Goal: Transaction & Acquisition: Obtain resource

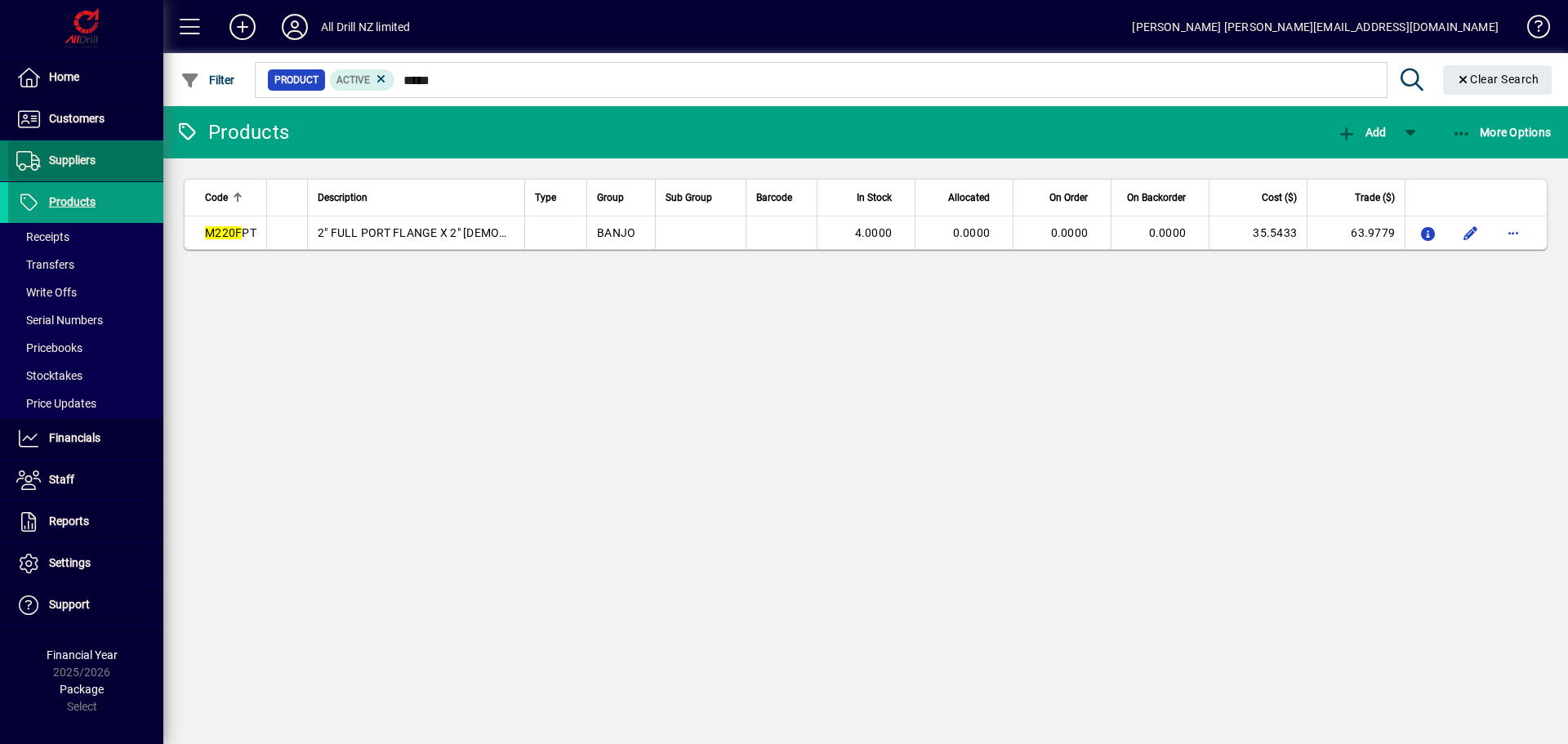
click at [69, 164] on span "Suppliers" at bounding box center [72, 159] width 47 height 13
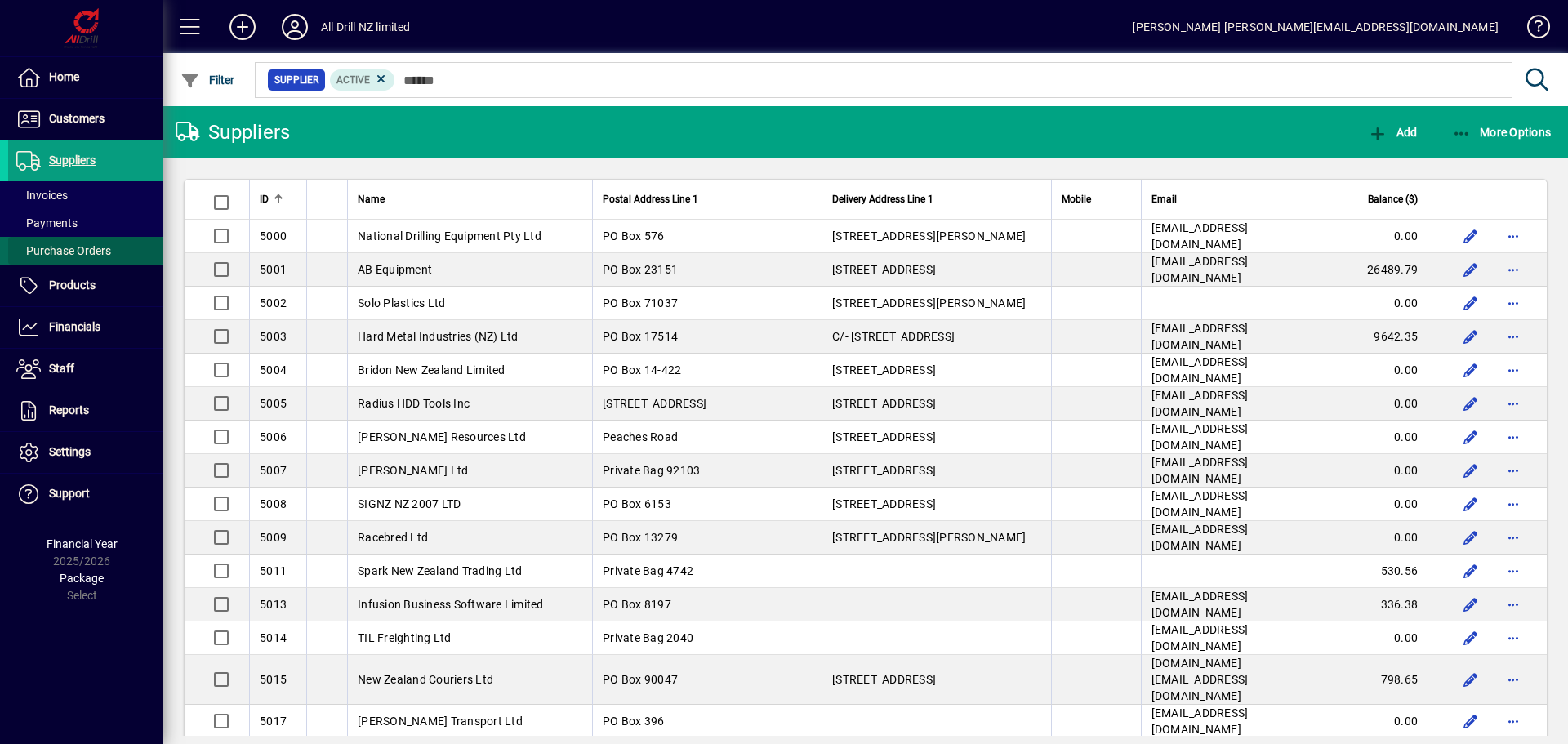
click at [71, 251] on span "Purchase Orders" at bounding box center [64, 250] width 95 height 13
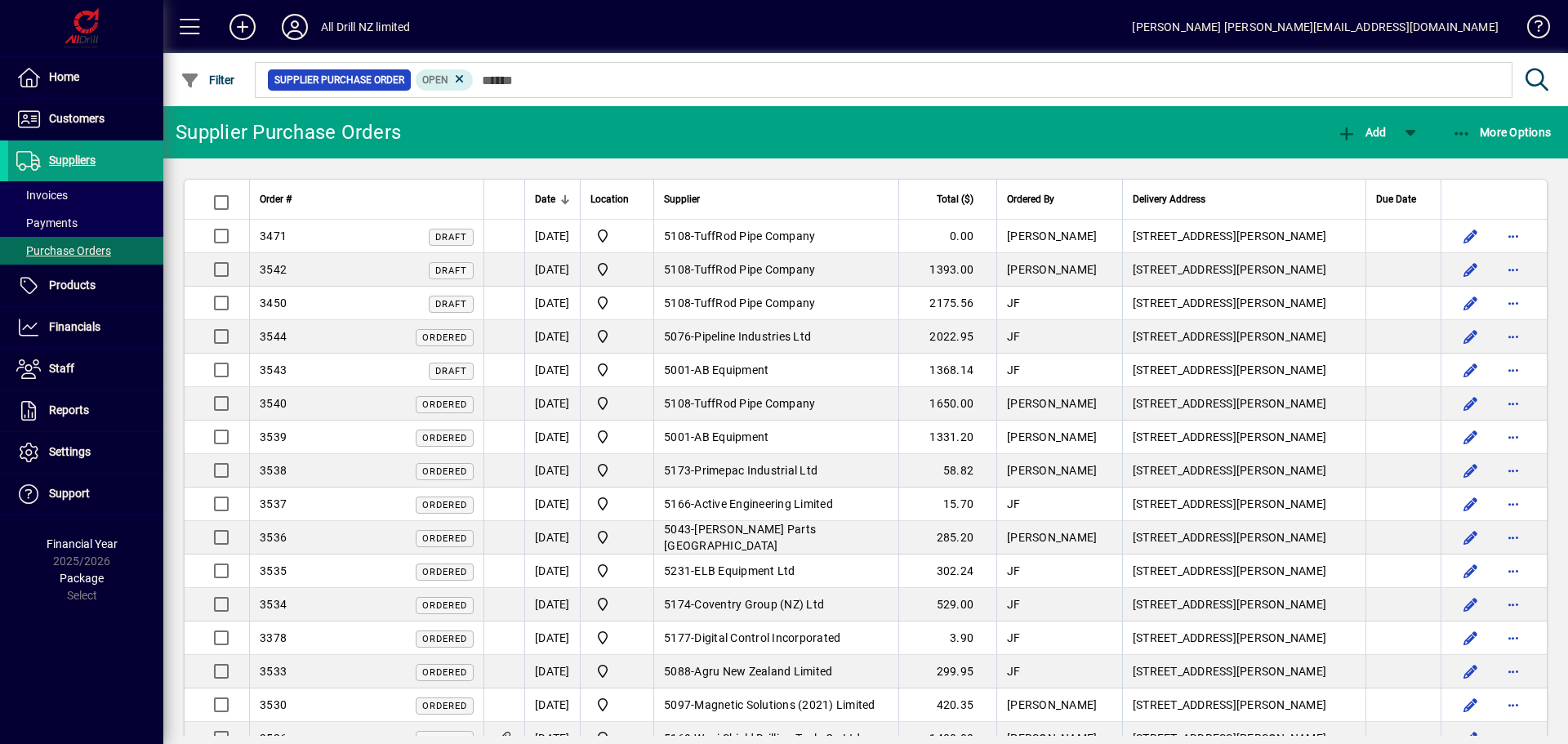
click at [801, 600] on span "Coventry Group (NZ) Ltd" at bounding box center [759, 604] width 130 height 13
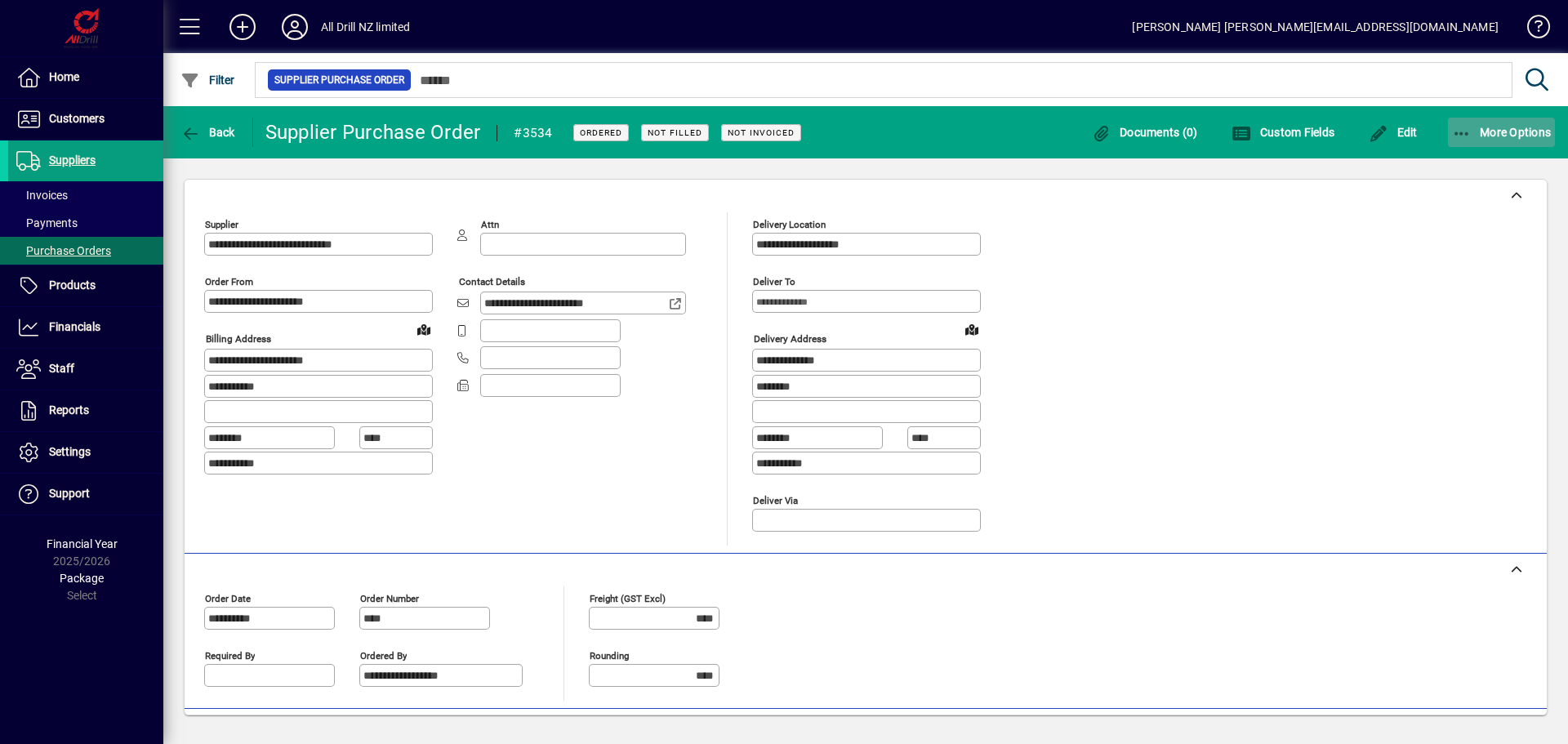
click at [1490, 128] on span "More Options" at bounding box center [1501, 131] width 99 height 13
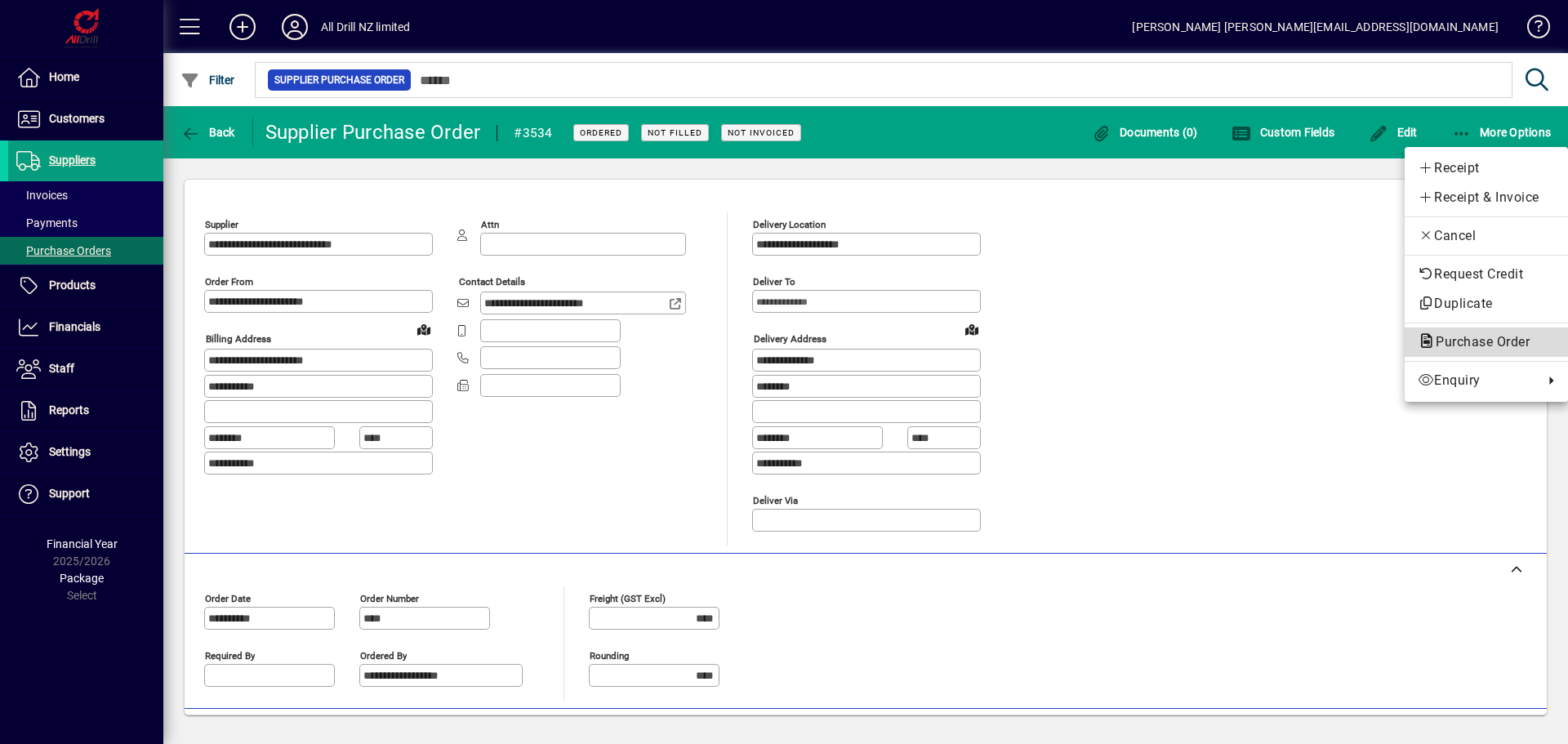
click at [1488, 341] on span "Purchase Order" at bounding box center [1478, 342] width 120 height 15
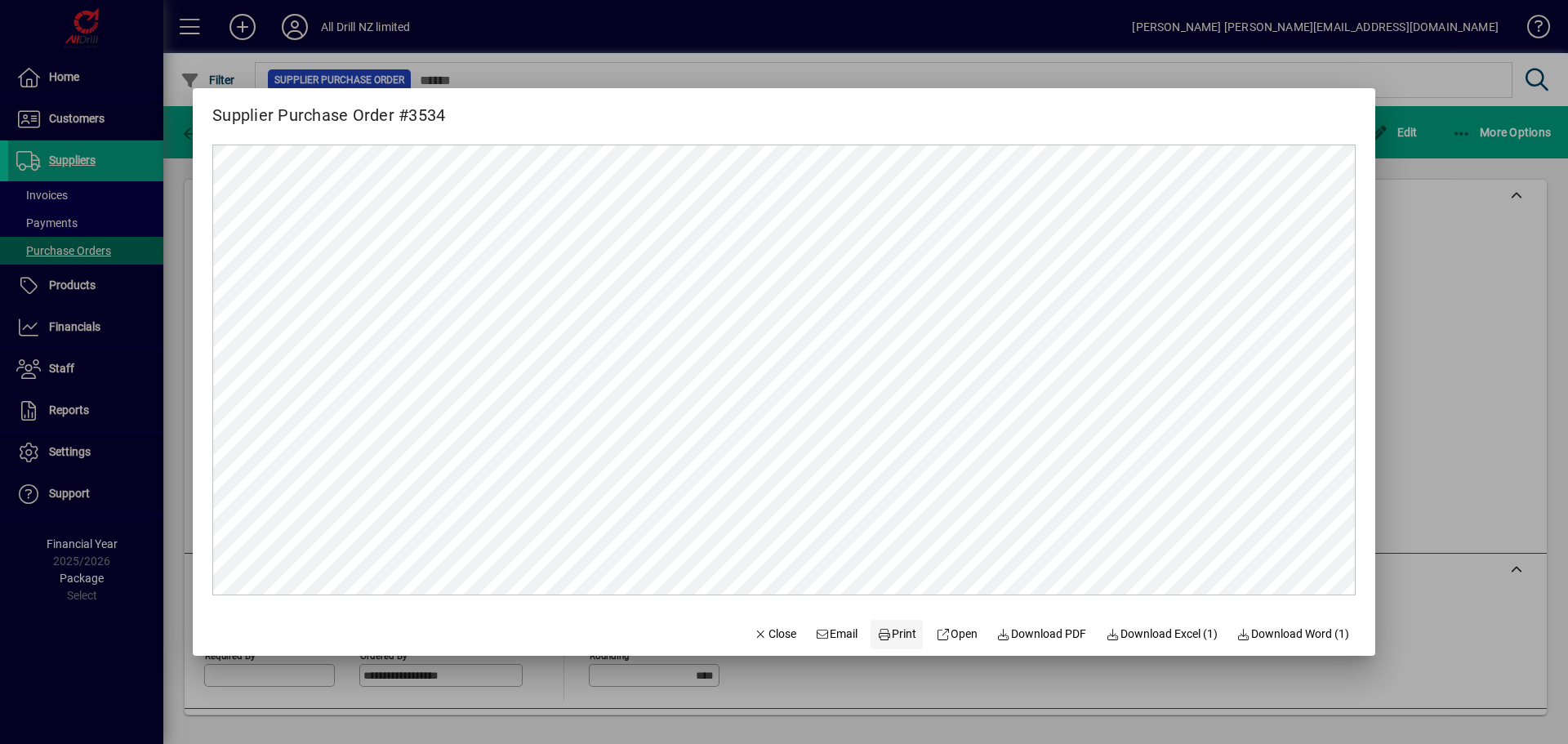
click at [886, 630] on span "Print" at bounding box center [896, 635] width 39 height 17
